Goal: Transaction & Acquisition: Obtain resource

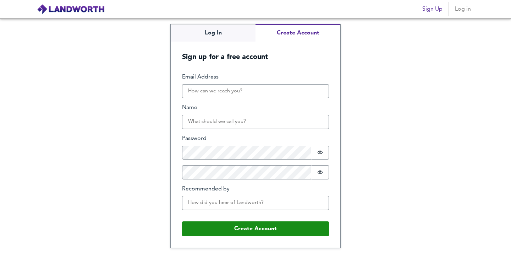
type input "[EMAIL_ADDRESS][DOMAIN_NAME]"
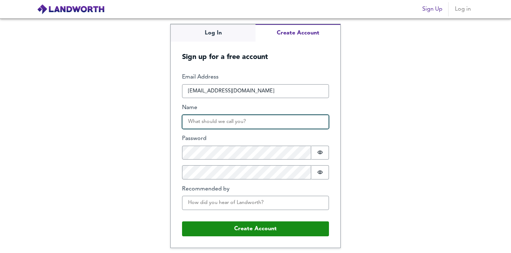
type input "[PERSON_NAME]"
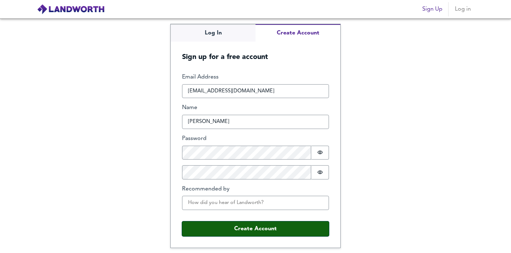
click at [233, 225] on button "Create Account" at bounding box center [255, 228] width 147 height 15
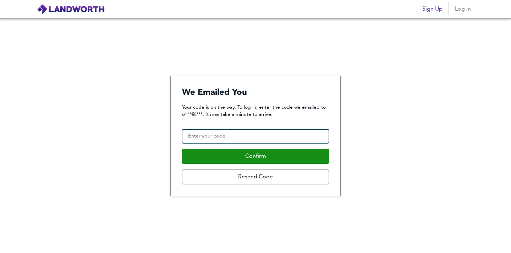
click at [203, 136] on input "Confirmation Code" at bounding box center [255, 136] width 147 height 14
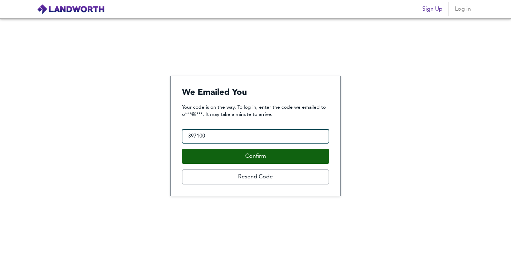
type input "397100"
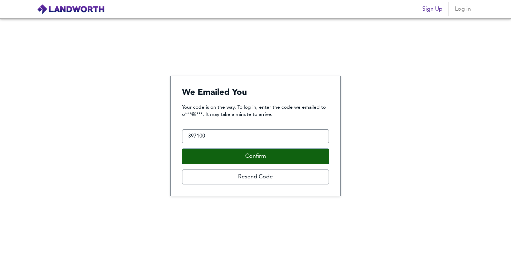
click at [257, 154] on button "Confirm" at bounding box center [255, 156] width 147 height 15
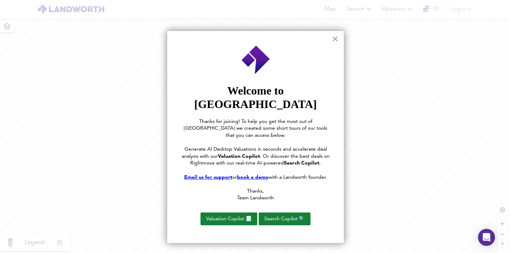
click at [332, 40] on button "×" at bounding box center [335, 38] width 7 height 11
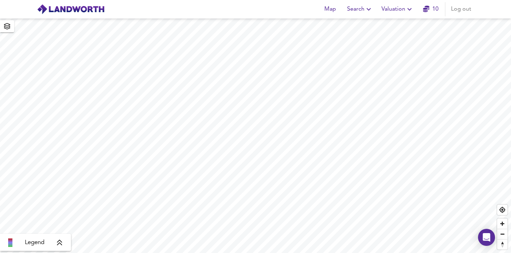
click at [361, 5] on span "Search" at bounding box center [360, 9] width 26 height 10
click at [353, 26] on li "New Search" at bounding box center [360, 25] width 70 height 13
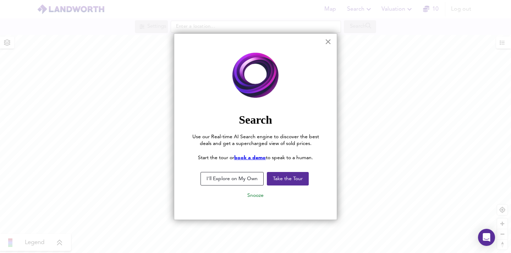
click at [328, 43] on button "×" at bounding box center [328, 41] width 7 height 11
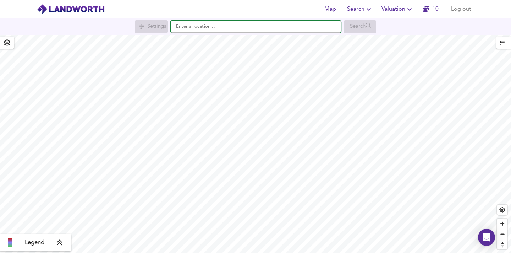
click at [253, 27] on input "text" at bounding box center [256, 27] width 170 height 12
paste input "G2 3LG"
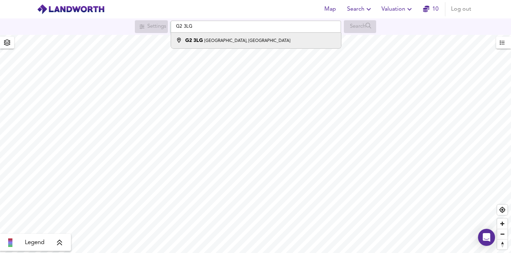
click at [254, 39] on small "Sauchiehall Street, Glasgow" at bounding box center [247, 41] width 86 height 4
type input "Sauchiehall Street, Glasgow G2 3LG"
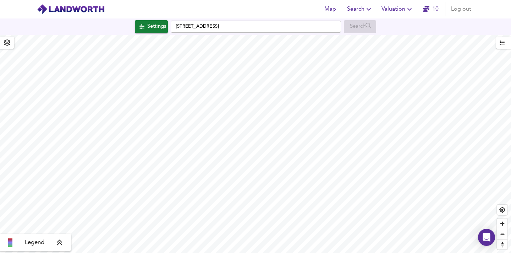
checkbox input "false"
checkbox input "true"
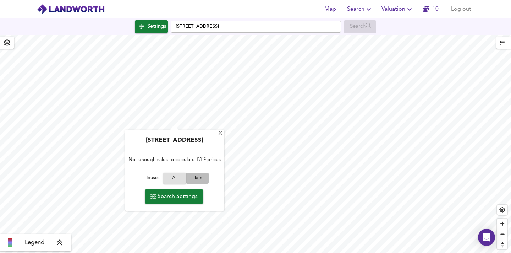
click at [195, 182] on span "Flats" at bounding box center [197, 178] width 19 height 8
click at [188, 201] on span "Search Settings" at bounding box center [173, 196] width 47 height 10
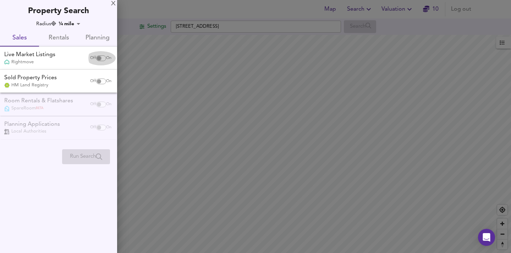
click at [99, 58] on input "checkbox" at bounding box center [98, 58] width 17 height 6
checkbox input "true"
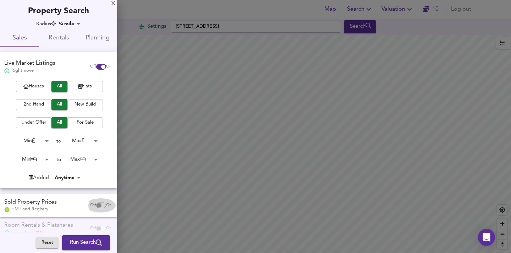
click at [94, 206] on input "checkbox" at bounding box center [98, 205] width 17 height 6
checkbox input "true"
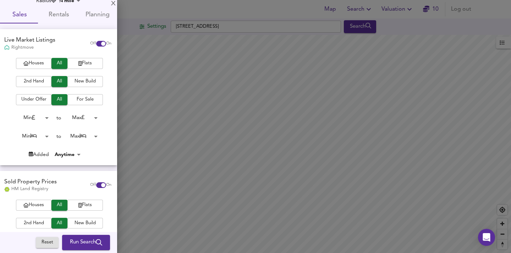
scroll to position [32, 0]
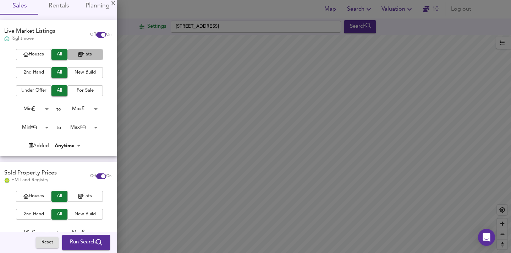
click at [81, 56] on span "Flats" at bounding box center [85, 54] width 28 height 8
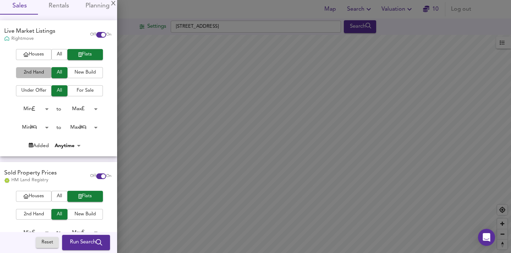
click at [37, 72] on span "2nd Hand" at bounding box center [34, 72] width 28 height 8
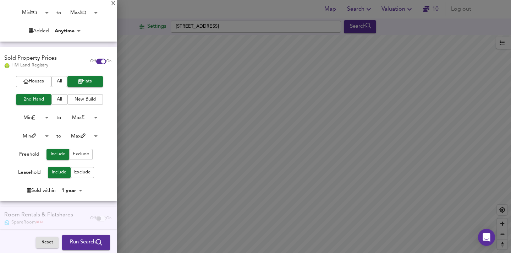
scroll to position [147, 0]
click at [79, 241] on span "Run Search" at bounding box center [86, 242] width 32 height 9
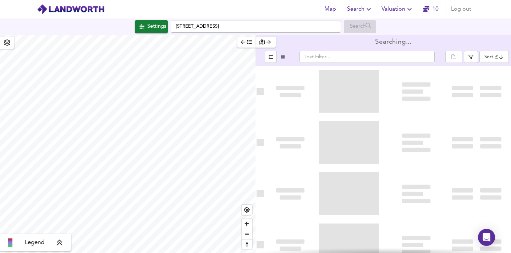
type input "bestdeal"
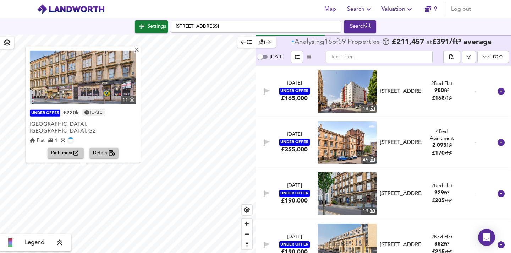
click at [113, 151] on icon "button" at bounding box center [112, 153] width 6 height 6
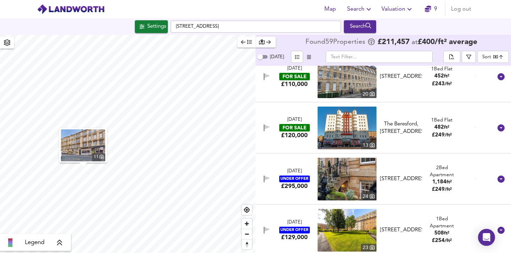
scroll to position [1088, 0]
click at [467, 57] on icon "button" at bounding box center [468, 56] width 5 height 5
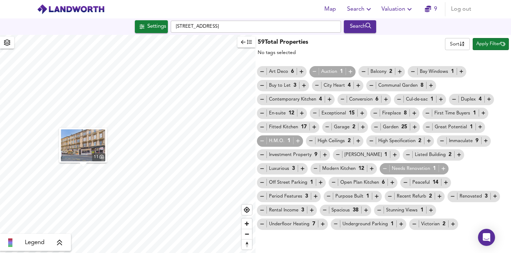
click at [382, 168] on div "Needs Renovation 1" at bounding box center [414, 168] width 65 height 7
click at [245, 42] on icon "button" at bounding box center [243, 42] width 5 height 4
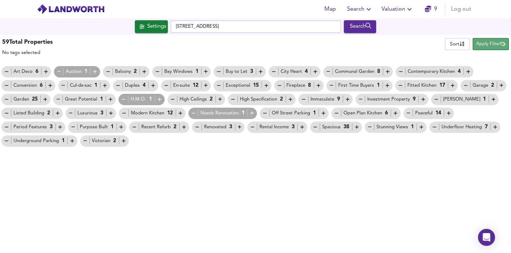
click at [488, 44] on span "Apply Filter" at bounding box center [490, 44] width 29 height 8
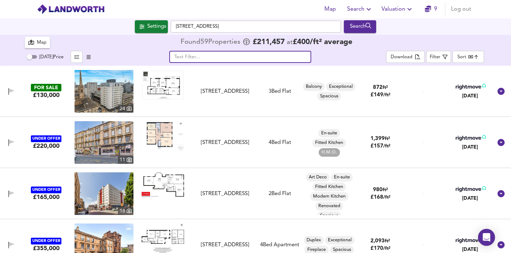
click at [243, 57] on input "text" at bounding box center [240, 57] width 142 height 12
click at [147, 27] on div "Settings" at bounding box center [156, 26] width 19 height 9
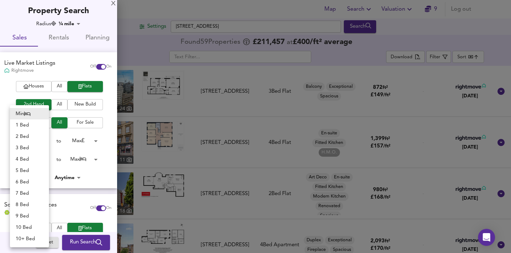
click at [34, 160] on body "Map Search Valuation 9 Log out Settings Sauchiehall Street, Glasgow G2 3LG Sear…" at bounding box center [255, 126] width 511 height 253
click at [28, 155] on li "4 Bed" at bounding box center [29, 158] width 39 height 11
type input "4"
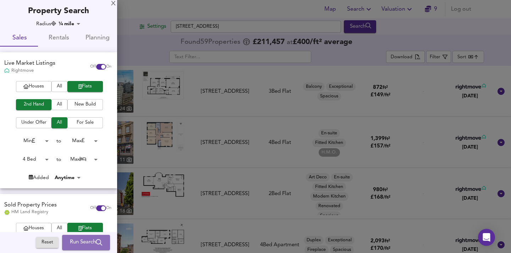
click at [79, 240] on span "Run Search" at bounding box center [86, 242] width 32 height 9
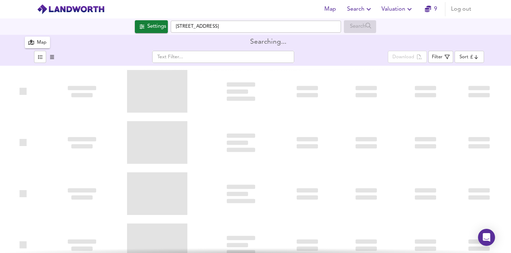
type input "bestdeal"
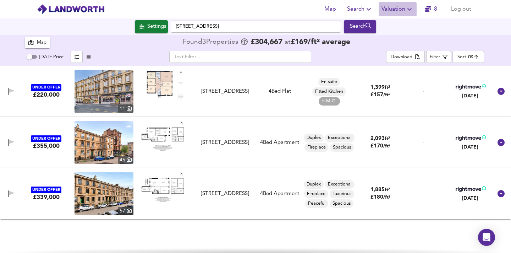
click at [401, 8] on span "Valuation" at bounding box center [397, 9] width 32 height 10
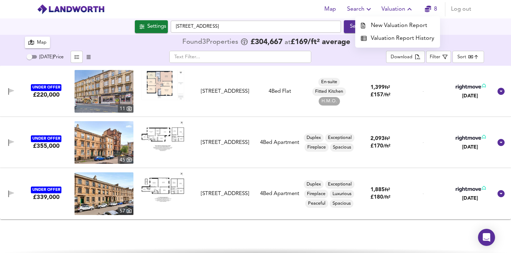
click at [394, 24] on li "New Valuation Report" at bounding box center [397, 25] width 85 height 13
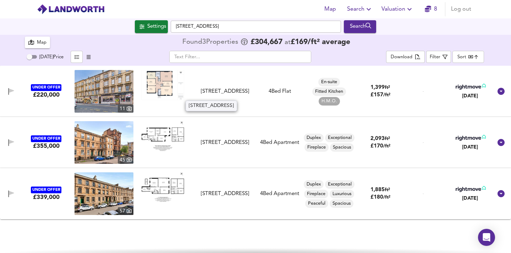
click at [227, 89] on div "Sauchiehall Street, Glasgow, G2 3LG" at bounding box center [224, 91] width 59 height 7
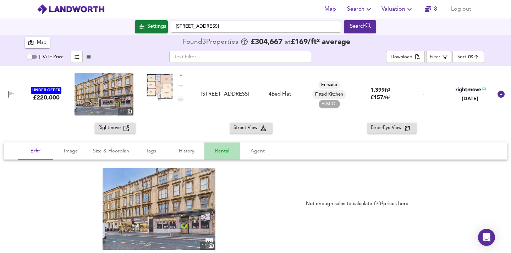
click at [227, 150] on span "Rental" at bounding box center [222, 150] width 27 height 9
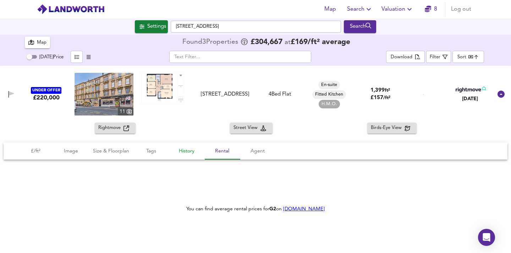
click at [190, 151] on span "History" at bounding box center [186, 150] width 27 height 9
checkbox input "false"
click at [41, 151] on span "£/ft²" at bounding box center [35, 150] width 27 height 9
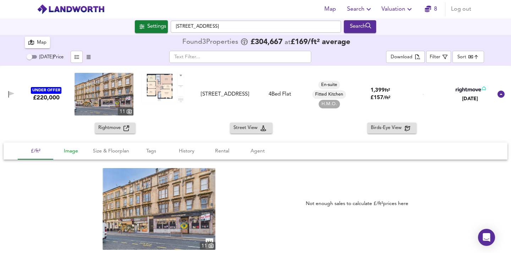
click at [70, 153] on span "Image" at bounding box center [70, 150] width 27 height 9
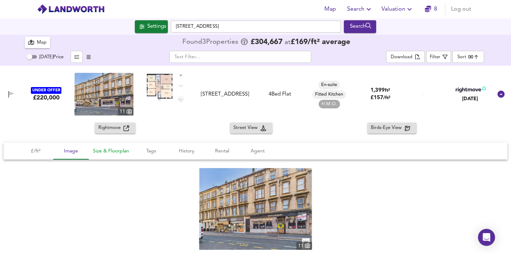
click at [97, 153] on span "Size & Floorplan" at bounding box center [111, 150] width 36 height 9
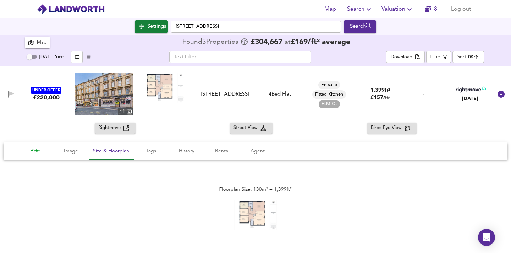
click at [28, 149] on span "£/ft²" at bounding box center [35, 150] width 27 height 9
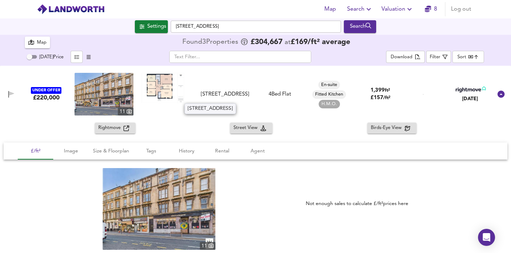
drag, startPoint x: 227, startPoint y: 96, endPoint x: 248, endPoint y: 97, distance: 21.3
click at [248, 97] on div "Sauchiehall Street, Glasgow, G2 3LG" at bounding box center [224, 93] width 59 height 7
copy div "G2 3LG"
click at [390, 9] on span "Valuation" at bounding box center [397, 9] width 32 height 10
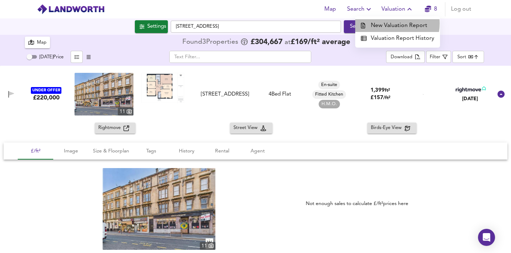
click at [390, 23] on li "New Valuation Report" at bounding box center [397, 25] width 85 height 13
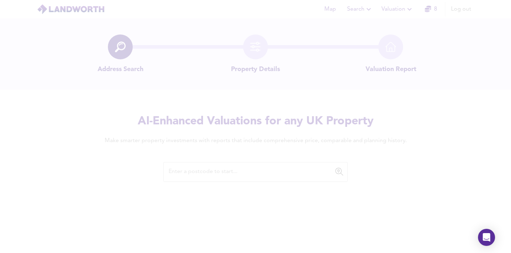
click at [229, 171] on div at bounding box center [255, 126] width 511 height 253
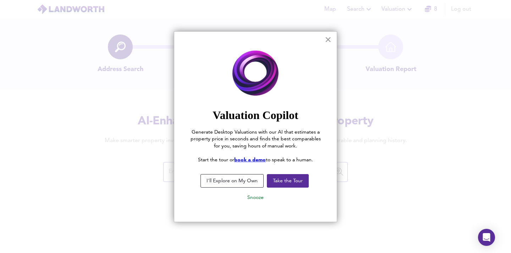
click at [329, 38] on button "×" at bounding box center [328, 39] width 7 height 11
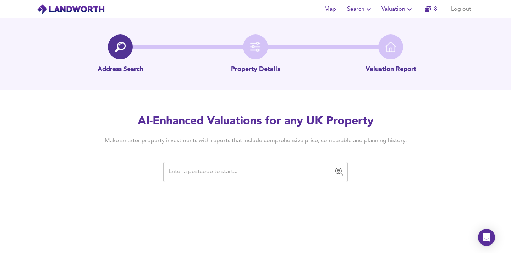
click at [242, 173] on input "text" at bounding box center [249, 171] width 167 height 13
paste input "G2 3LG"
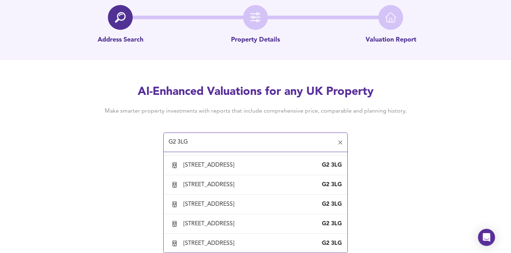
scroll to position [406, 0]
click at [237, 90] on div "Flat 3/2, 415 Sauchiehall Street, Glasgow, Glasgow City" at bounding box center [210, 87] width 54 height 8
type input "Flat 3/2, 415 Sauchiehall Street, Glasgow, Glasgow City"
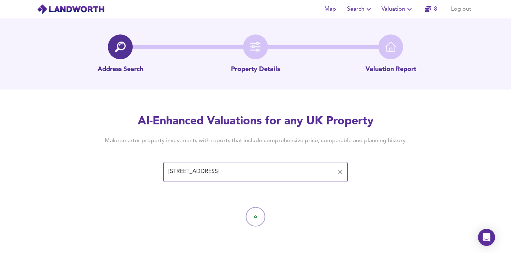
scroll to position [0, 0]
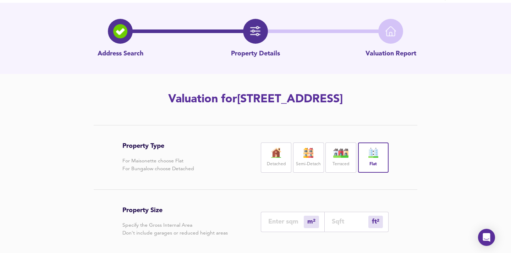
scroll to position [154, 0]
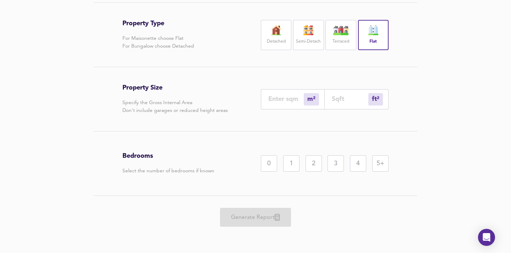
click at [347, 100] on input "number" at bounding box center [350, 98] width 37 height 7
click at [288, 99] on input "number" at bounding box center [285, 98] width 35 height 7
type input "1"
type input "11"
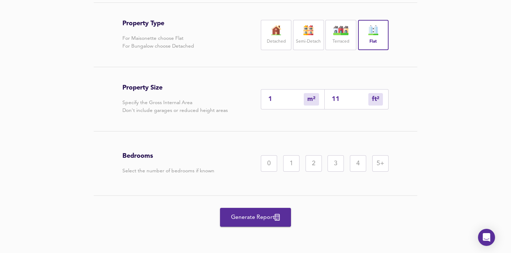
type input "13"
type input "140"
type input "130"
type input "1399"
type input "130"
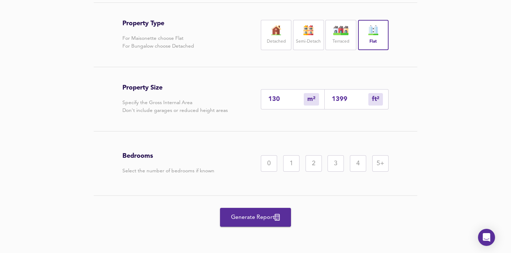
click at [359, 161] on div "4" at bounding box center [358, 163] width 16 height 16
click at [268, 218] on span "Generate Report" at bounding box center [255, 217] width 57 height 10
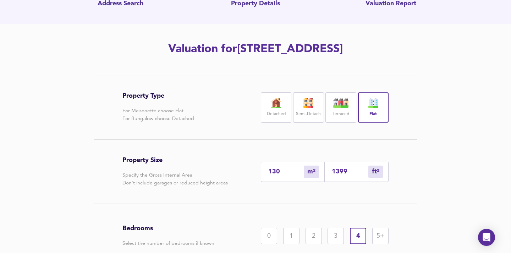
scroll to position [10, 0]
